Goal: Task Accomplishment & Management: Complete application form

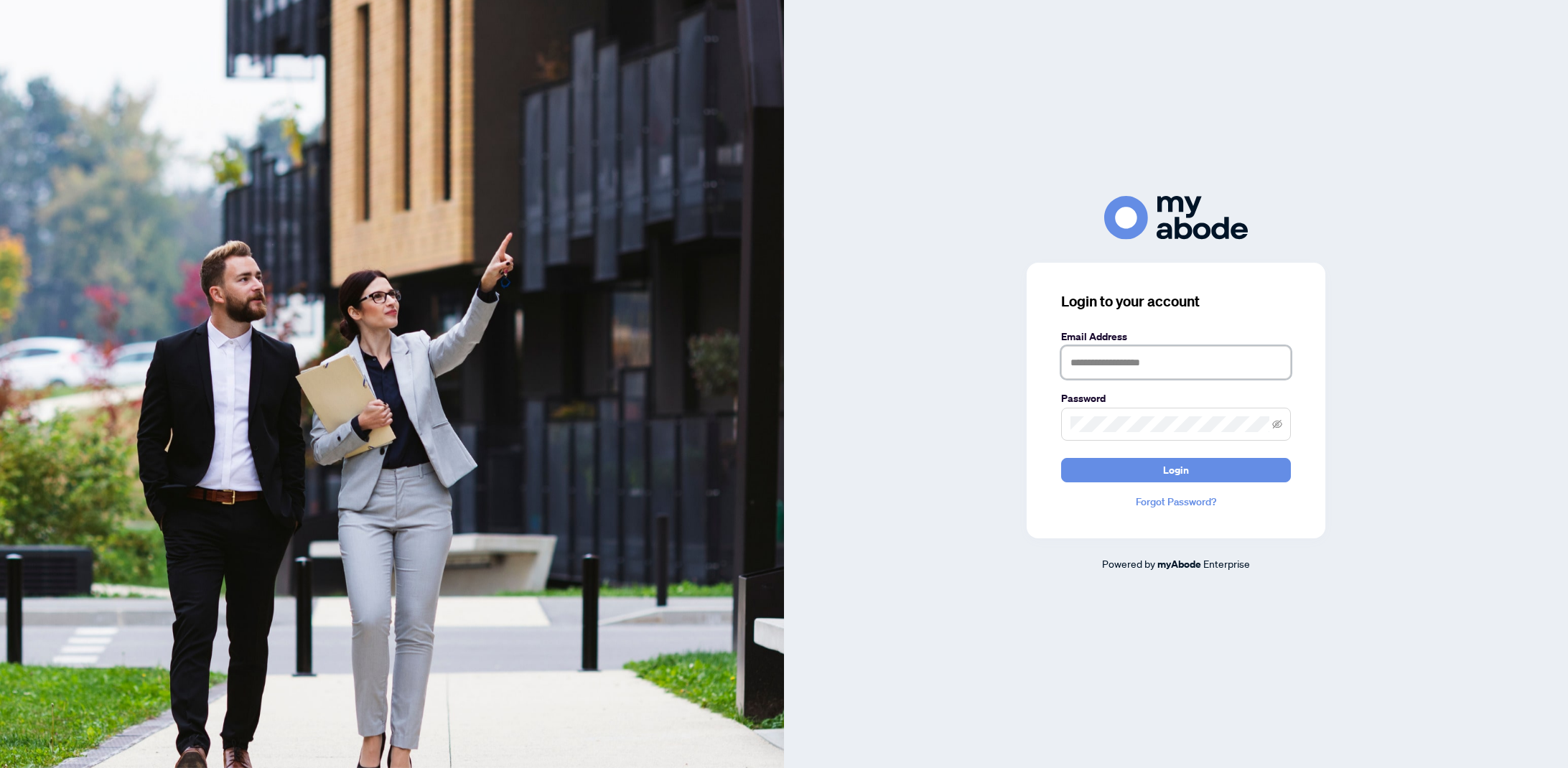
click at [1131, 359] on input "text" at bounding box center [1176, 362] width 230 height 33
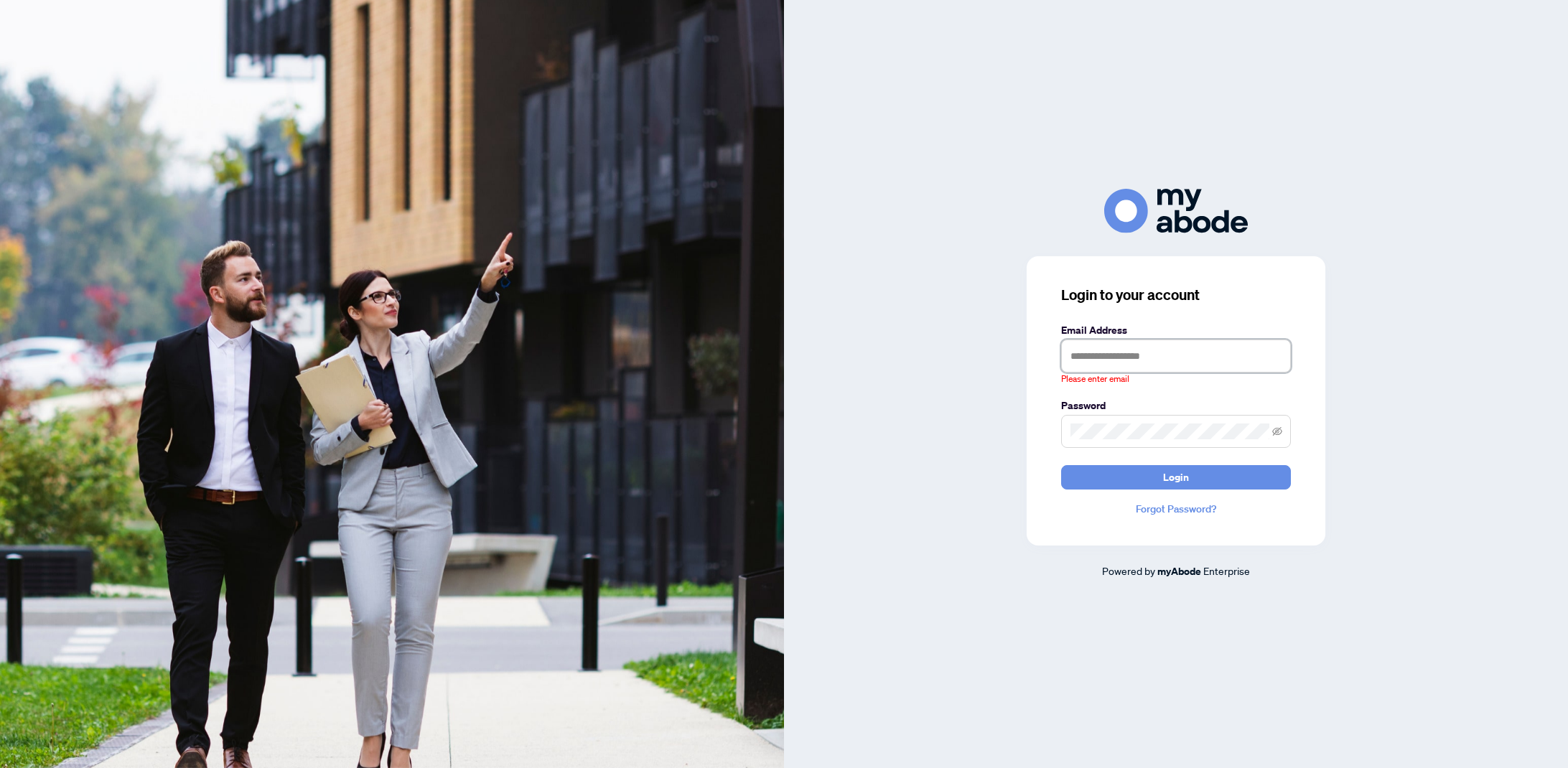
type input "**********"
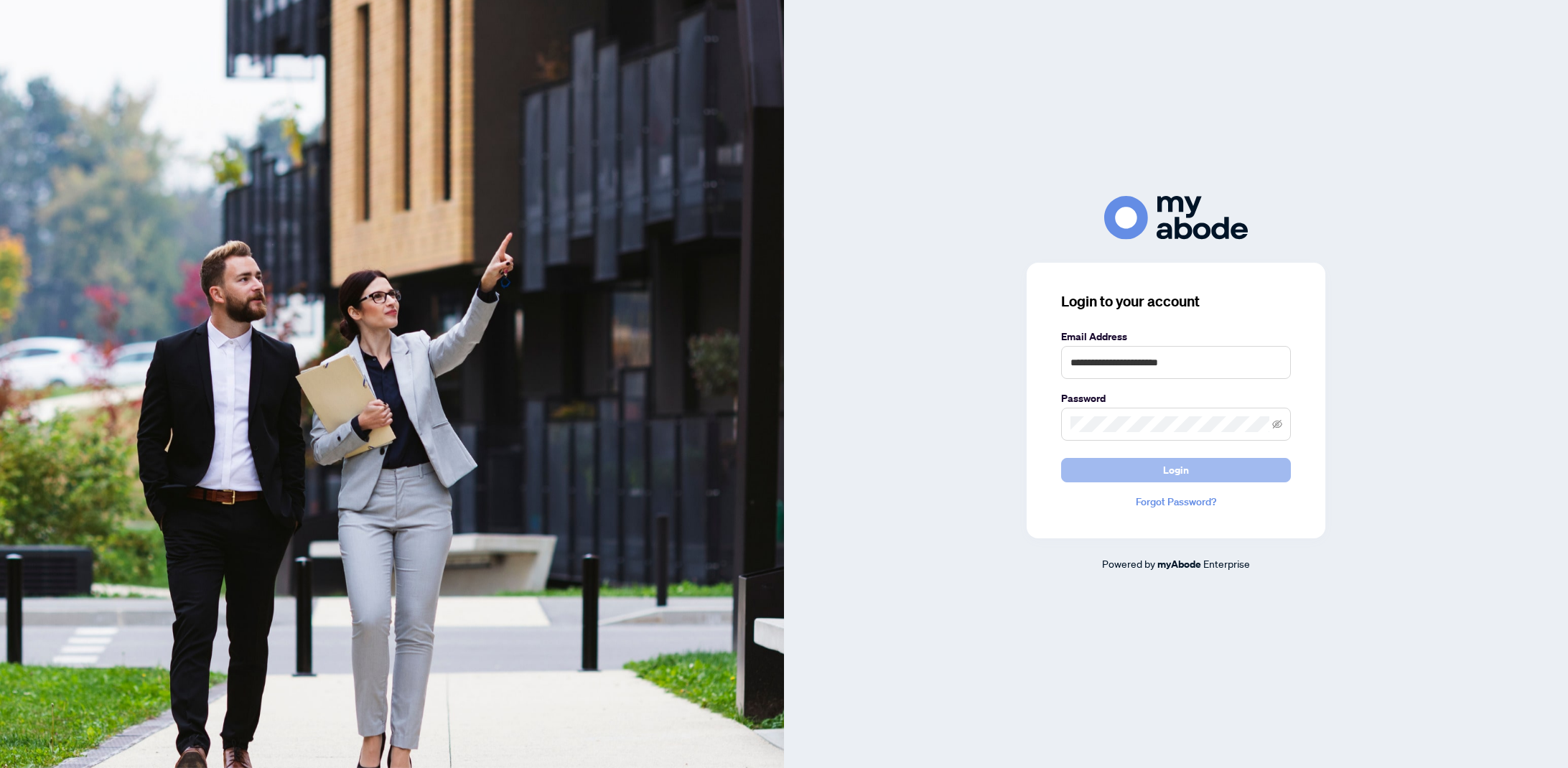
click at [1185, 464] on span "Login" at bounding box center [1176, 470] width 26 height 23
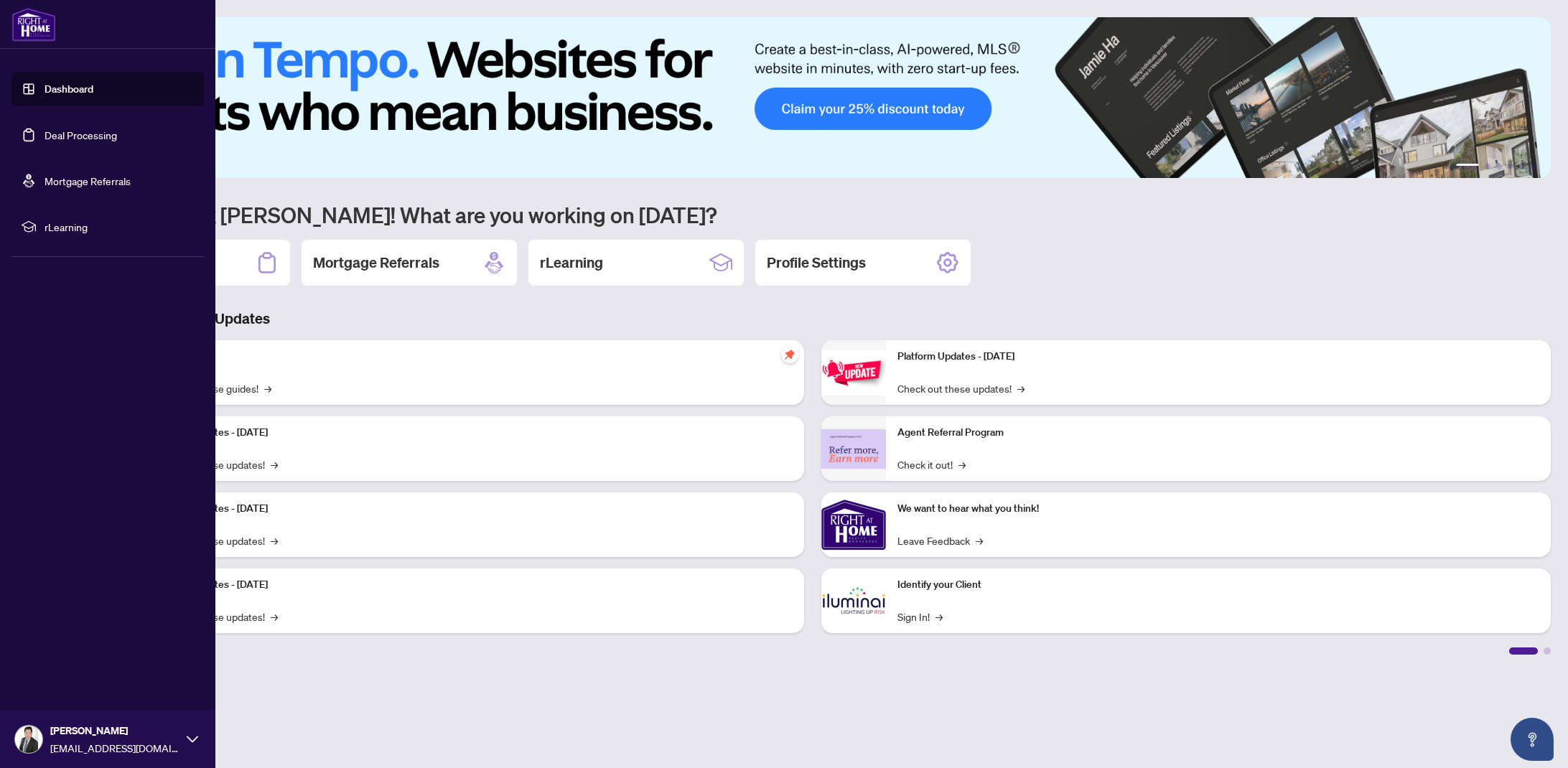
click at [92, 137] on link "Deal Processing" at bounding box center [81, 135] width 72 height 13
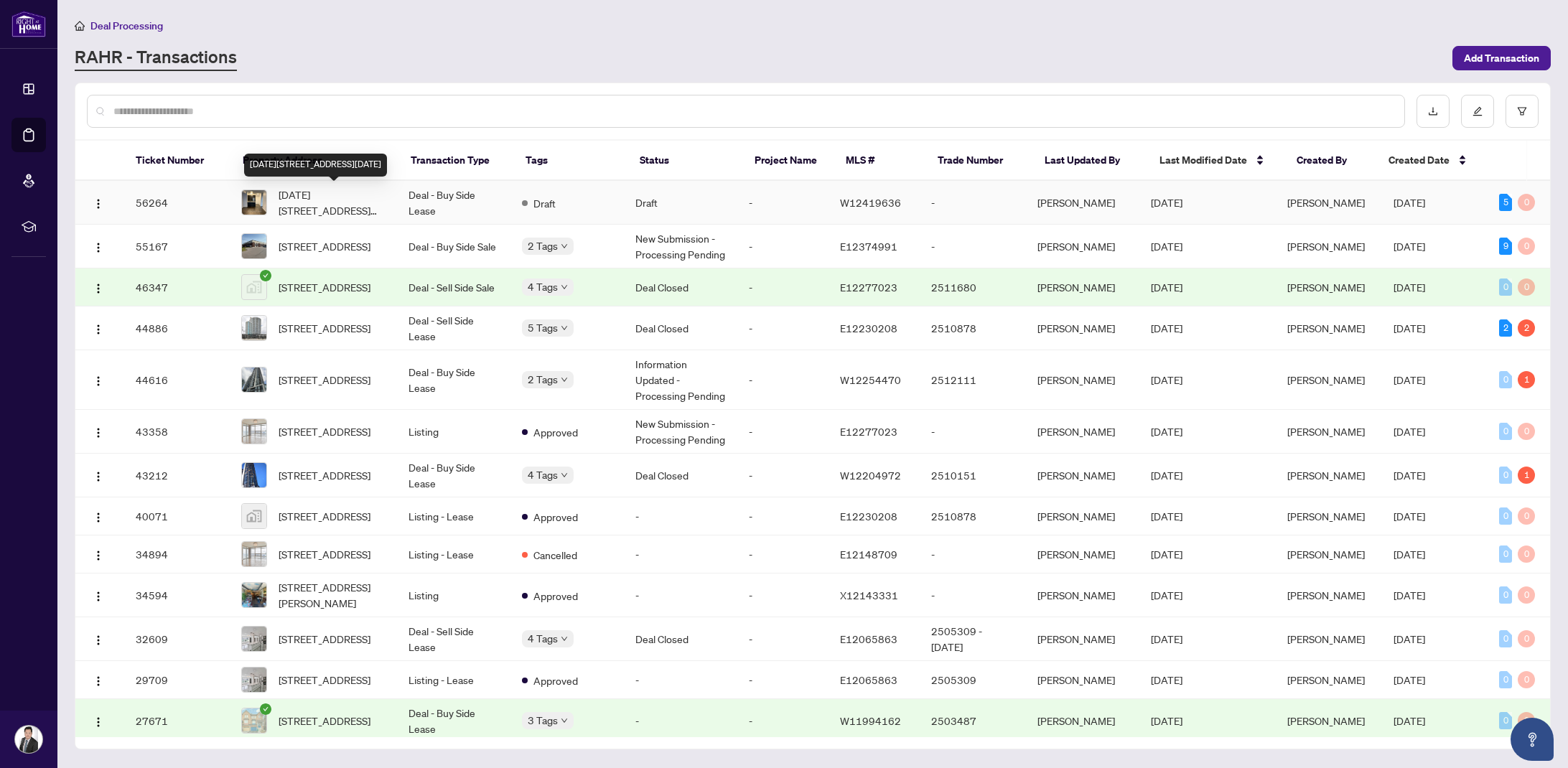
click at [338, 201] on span "[DATE][STREET_ADDRESS][DATE]" at bounding box center [331, 203] width 106 height 32
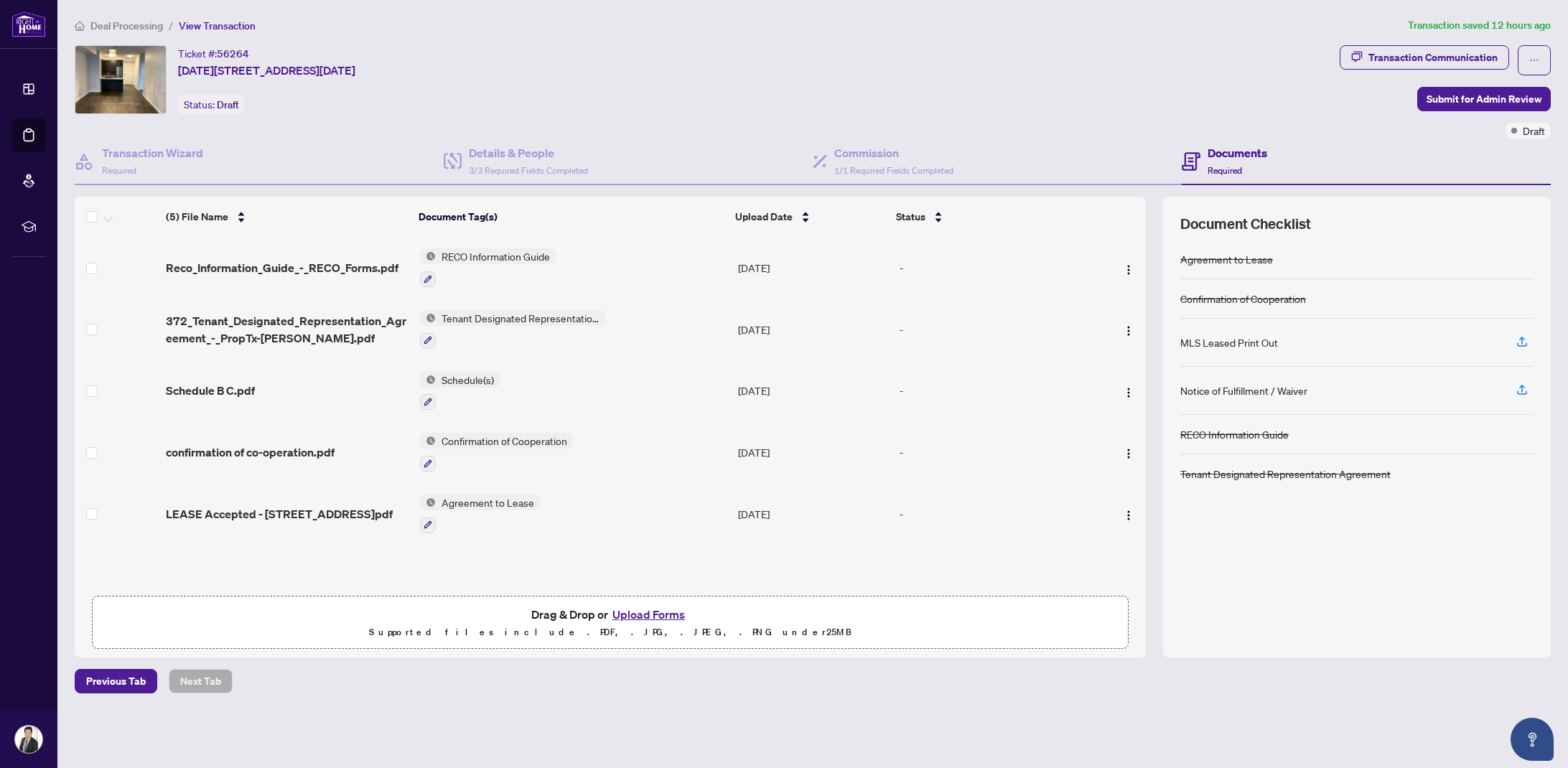
click at [667, 617] on button "Upload Forms" at bounding box center [648, 614] width 81 height 19
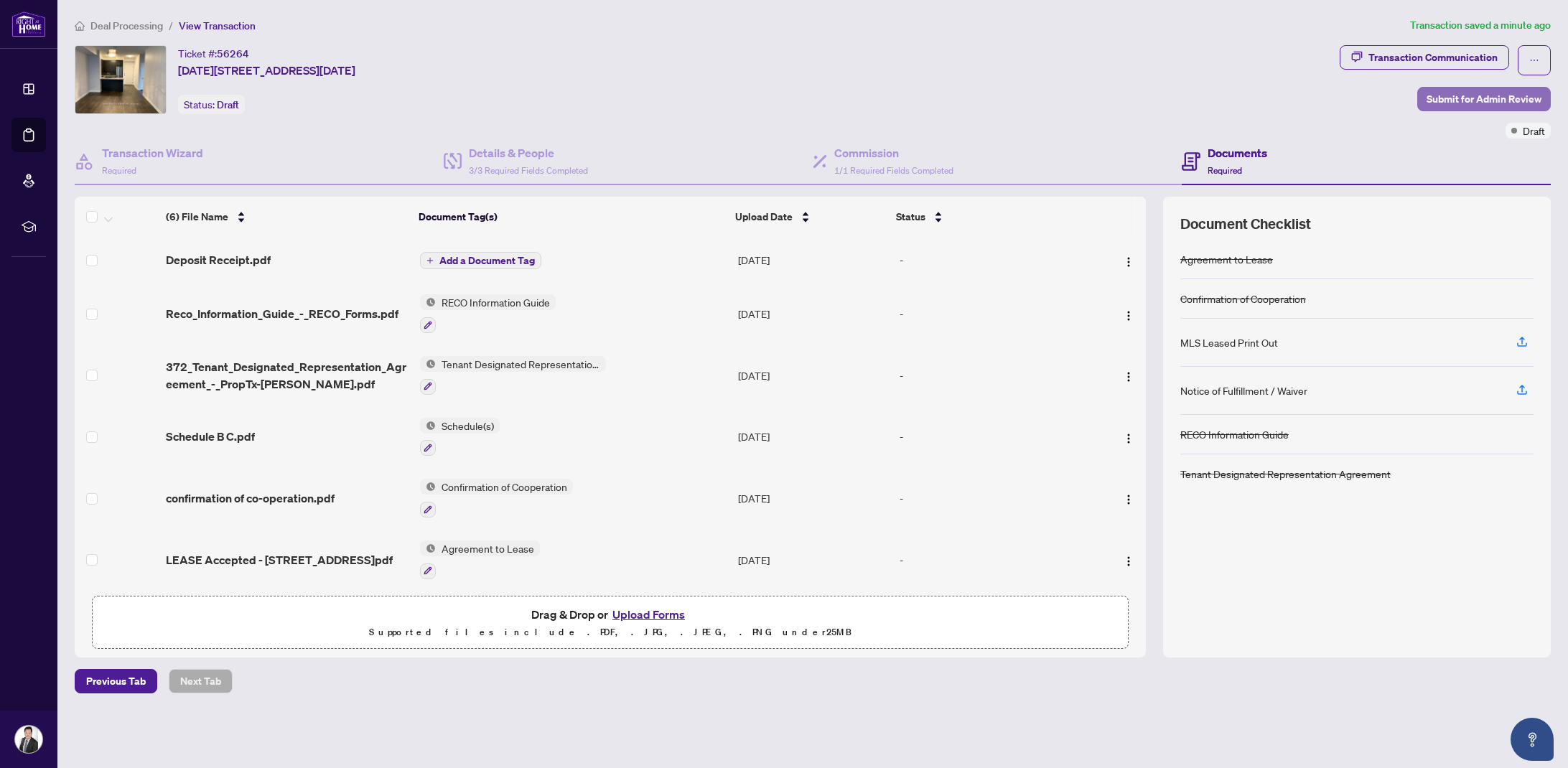
click at [1472, 95] on span "Submit for Admin Review" at bounding box center [1484, 99] width 115 height 23
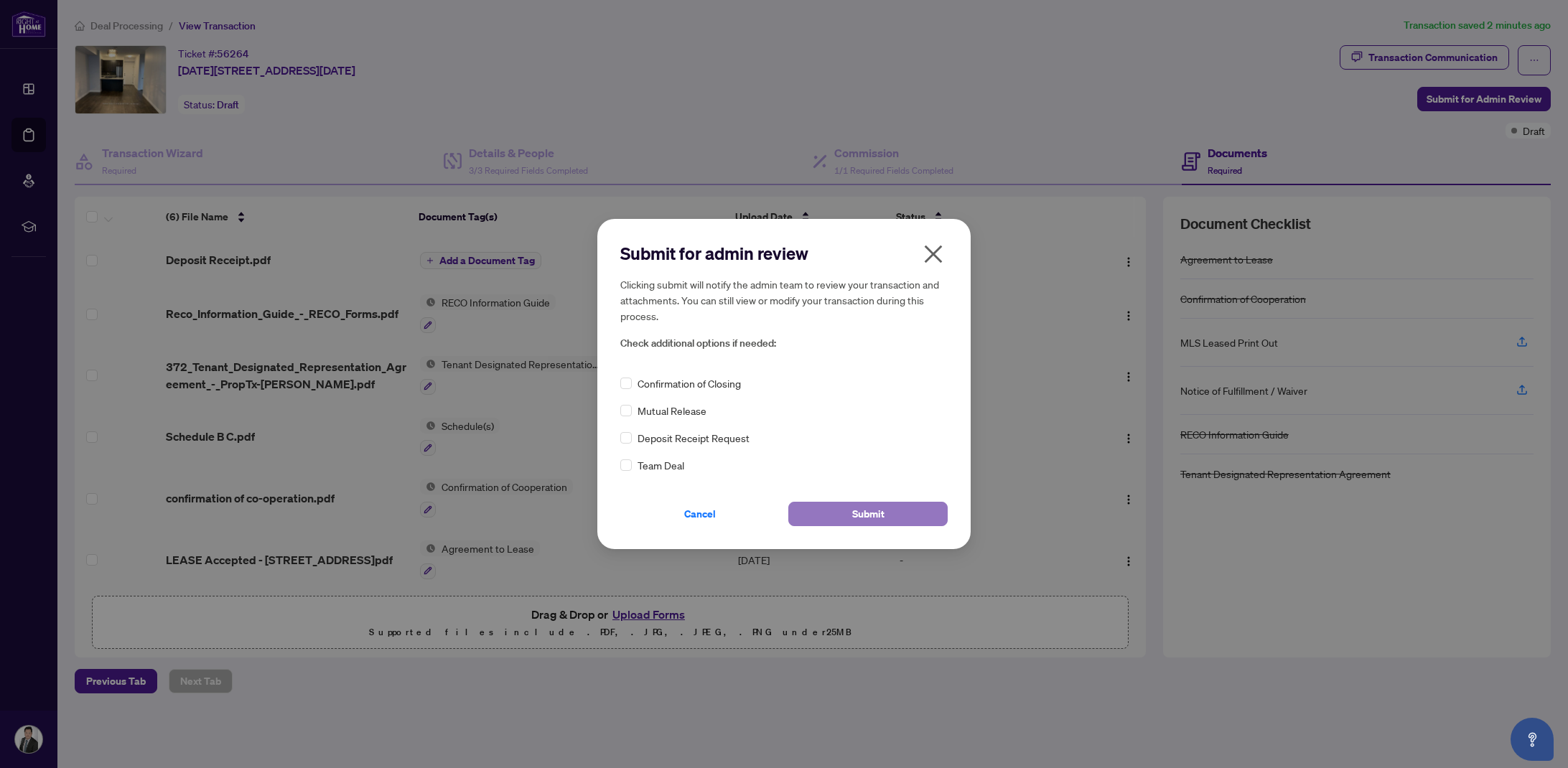
click at [912, 509] on button "Submit" at bounding box center [868, 514] width 160 height 25
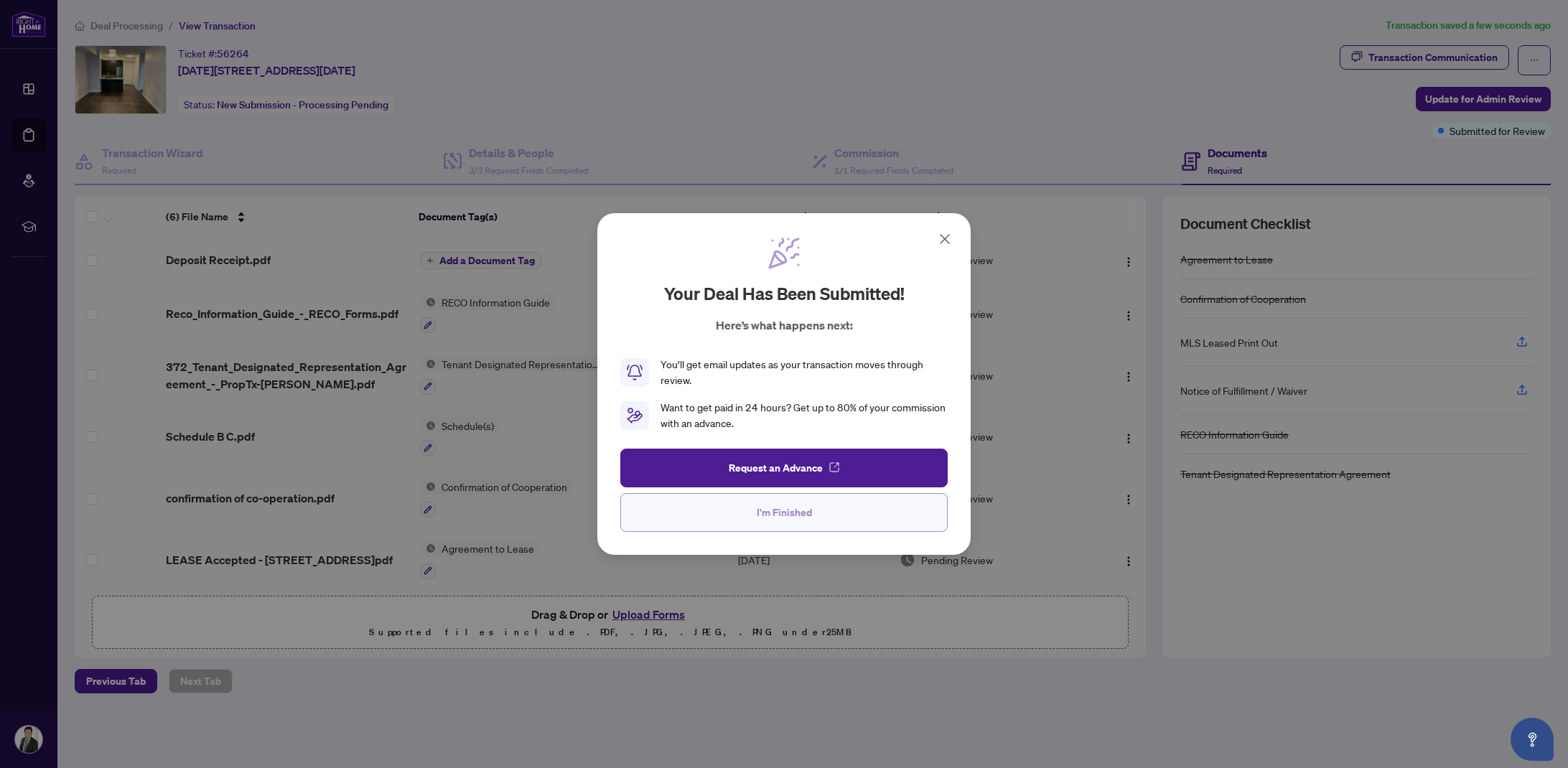
click at [814, 515] on button "I'm Finished" at bounding box center [783, 512] width 327 height 39
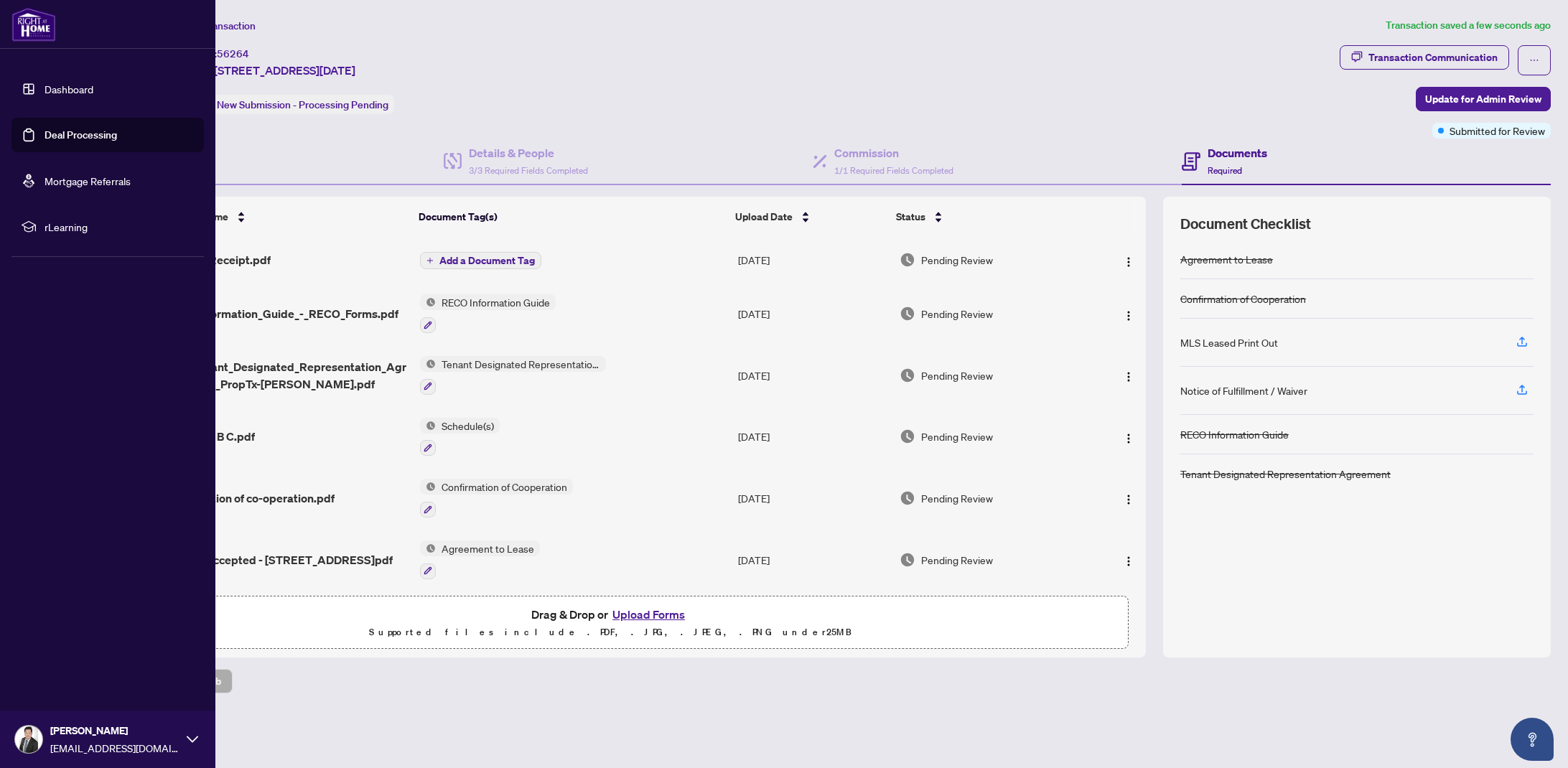
click at [45, 133] on link "Deal Processing" at bounding box center [81, 135] width 72 height 13
